Goal: Task Accomplishment & Management: Complete application form

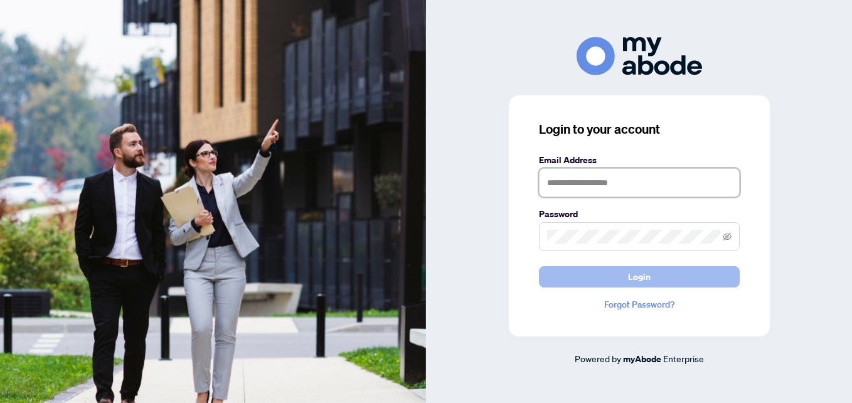
type input "**********"
drag, startPoint x: 616, startPoint y: 279, endPoint x: 544, endPoint y: 280, distance: 72.7
click at [616, 279] on button "Login" at bounding box center [639, 276] width 201 height 21
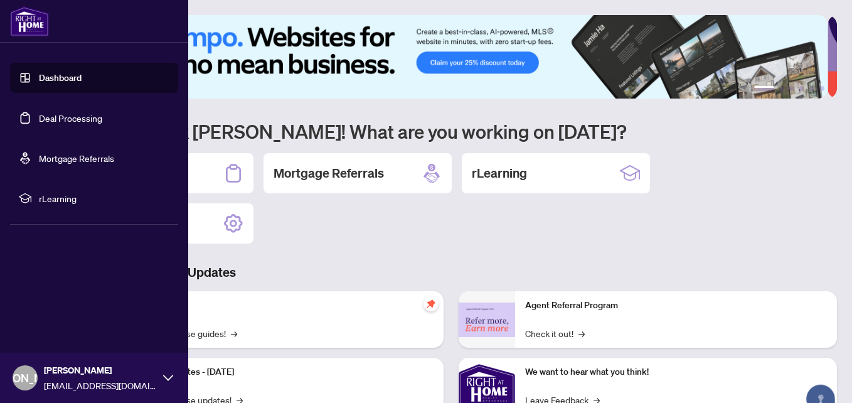
click at [40, 114] on link "Deal Processing" at bounding box center [70, 117] width 63 height 11
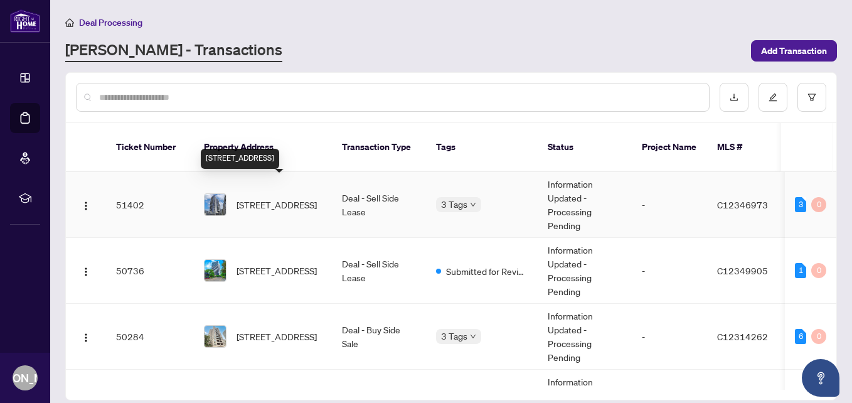
click at [260, 198] on span "[STREET_ADDRESS]" at bounding box center [276, 205] width 80 height 14
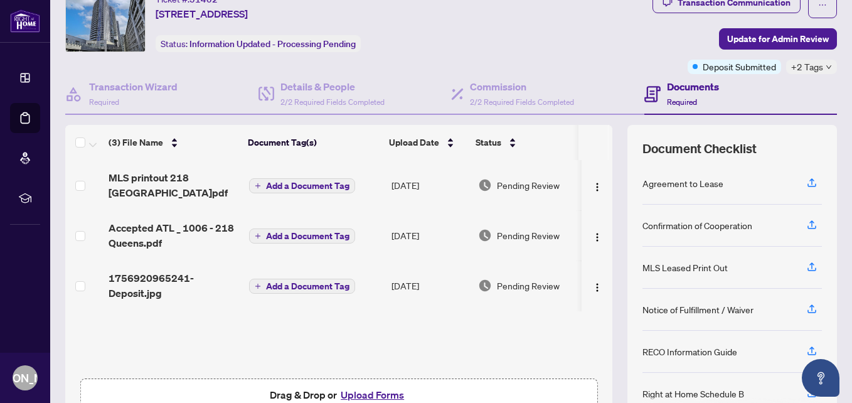
scroll to position [63, 0]
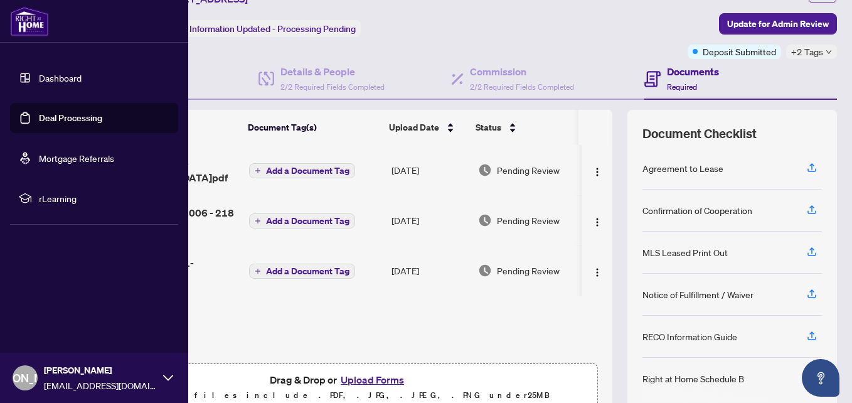
drag, startPoint x: 26, startPoint y: 120, endPoint x: 33, endPoint y: 119, distance: 6.4
click at [39, 120] on link "Deal Processing" at bounding box center [70, 117] width 63 height 11
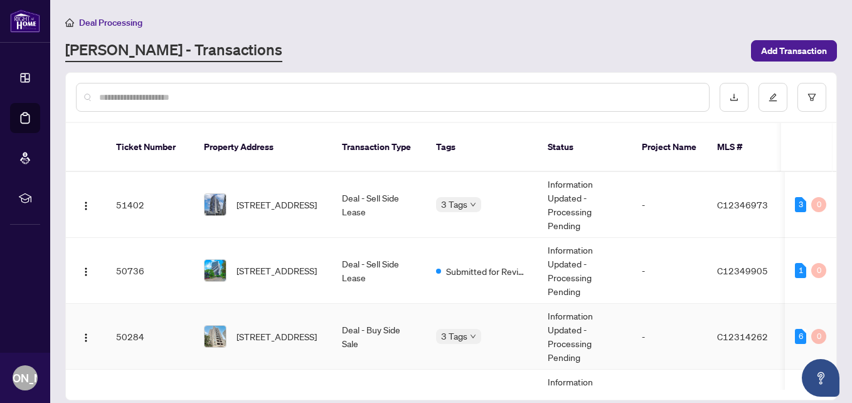
click at [280, 329] on span "[STREET_ADDRESS]" at bounding box center [276, 336] width 80 height 14
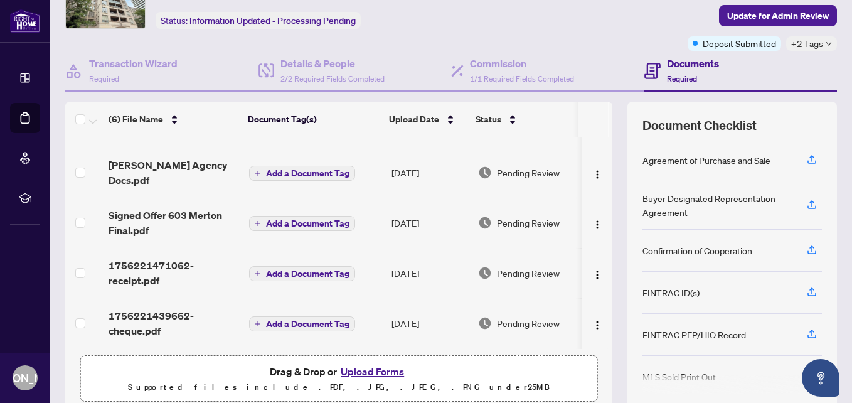
scroll to position [123, 0]
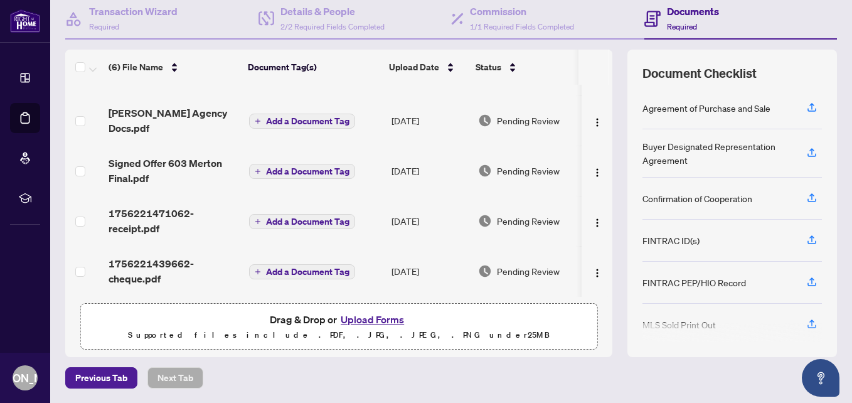
click at [351, 319] on button "Upload Forms" at bounding box center [372, 319] width 71 height 16
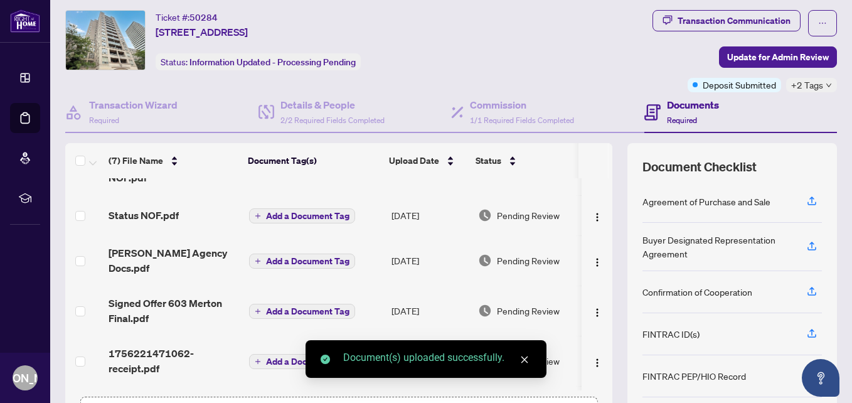
scroll to position [0, 0]
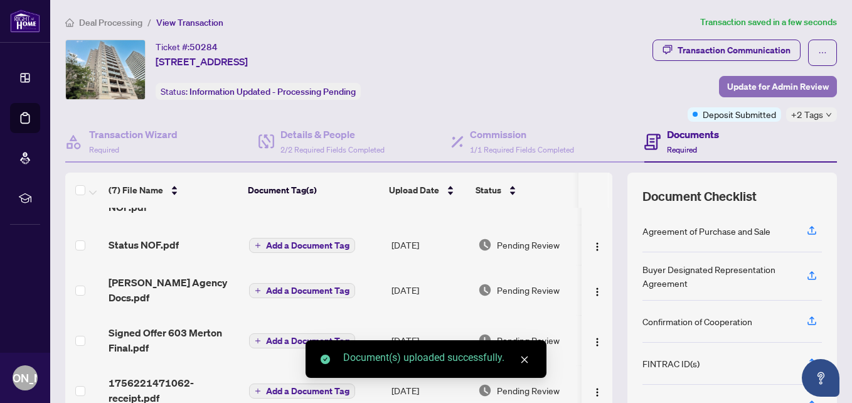
click at [727, 88] on span "Update for Admin Review" at bounding box center [778, 87] width 102 height 20
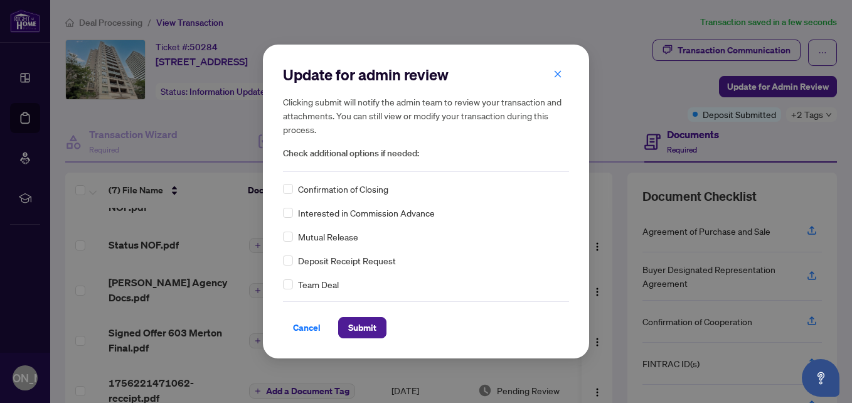
drag, startPoint x: 372, startPoint y: 326, endPoint x: 361, endPoint y: 295, distance: 32.5
click at [372, 327] on span "Submit" at bounding box center [362, 327] width 28 height 20
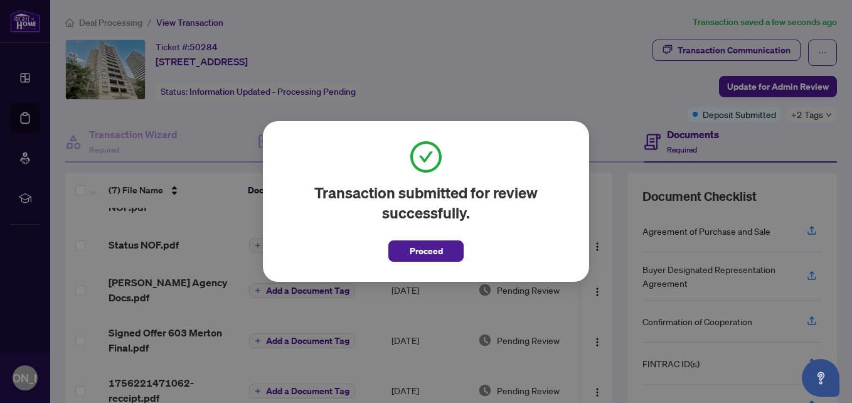
drag, startPoint x: 450, startPoint y: 252, endPoint x: 439, endPoint y: 231, distance: 24.1
click at [450, 253] on button "Proceed" at bounding box center [425, 250] width 75 height 21
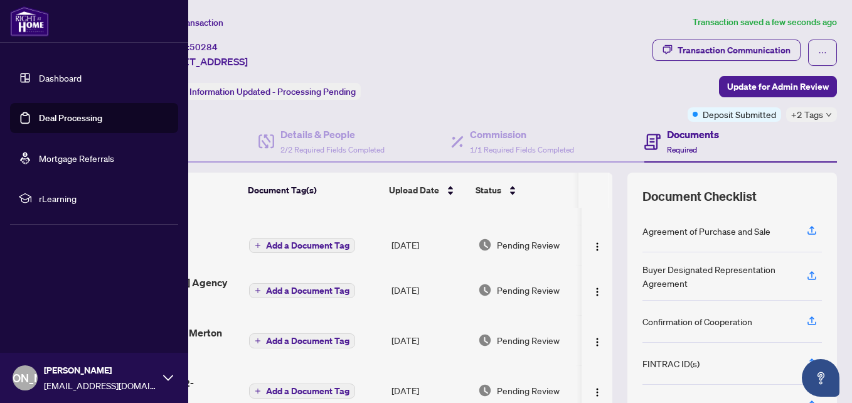
click at [59, 114] on link "Deal Processing" at bounding box center [70, 117] width 63 height 11
